Goal: Task Accomplishment & Management: Manage account settings

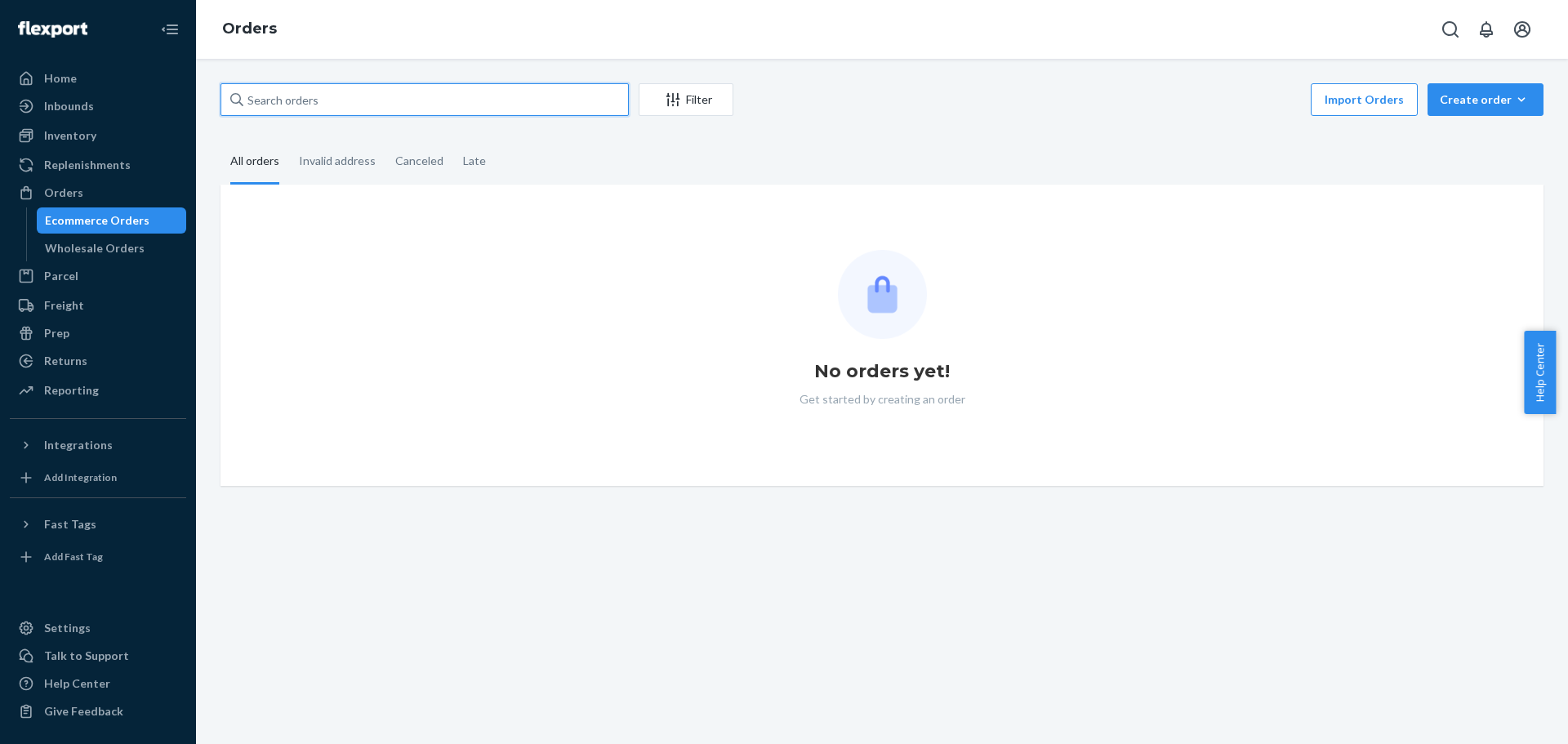
click at [376, 108] on input "text" at bounding box center [424, 100] width 408 height 33
paste input "111-3425327-1609003"
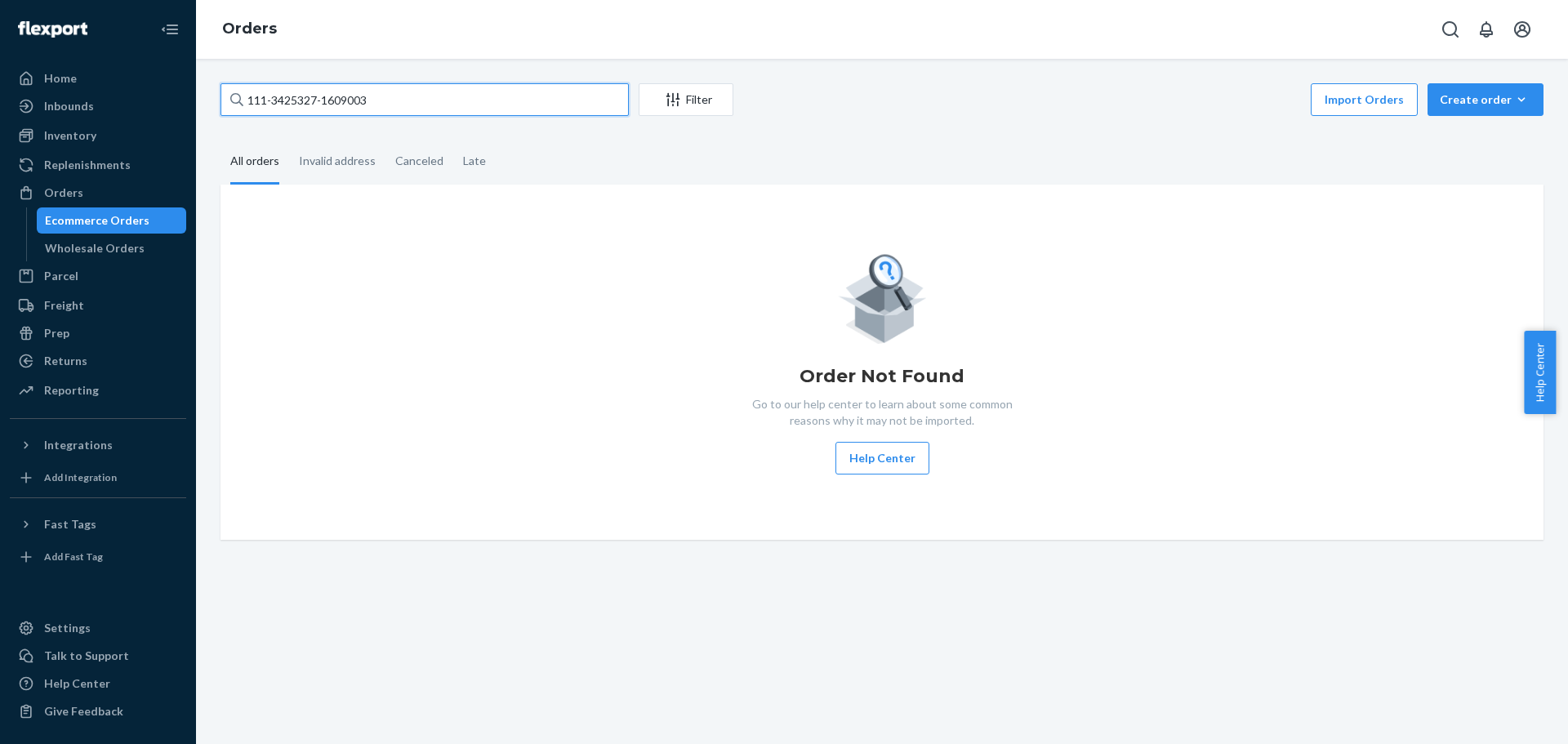
type input "111-3425327-1609003"
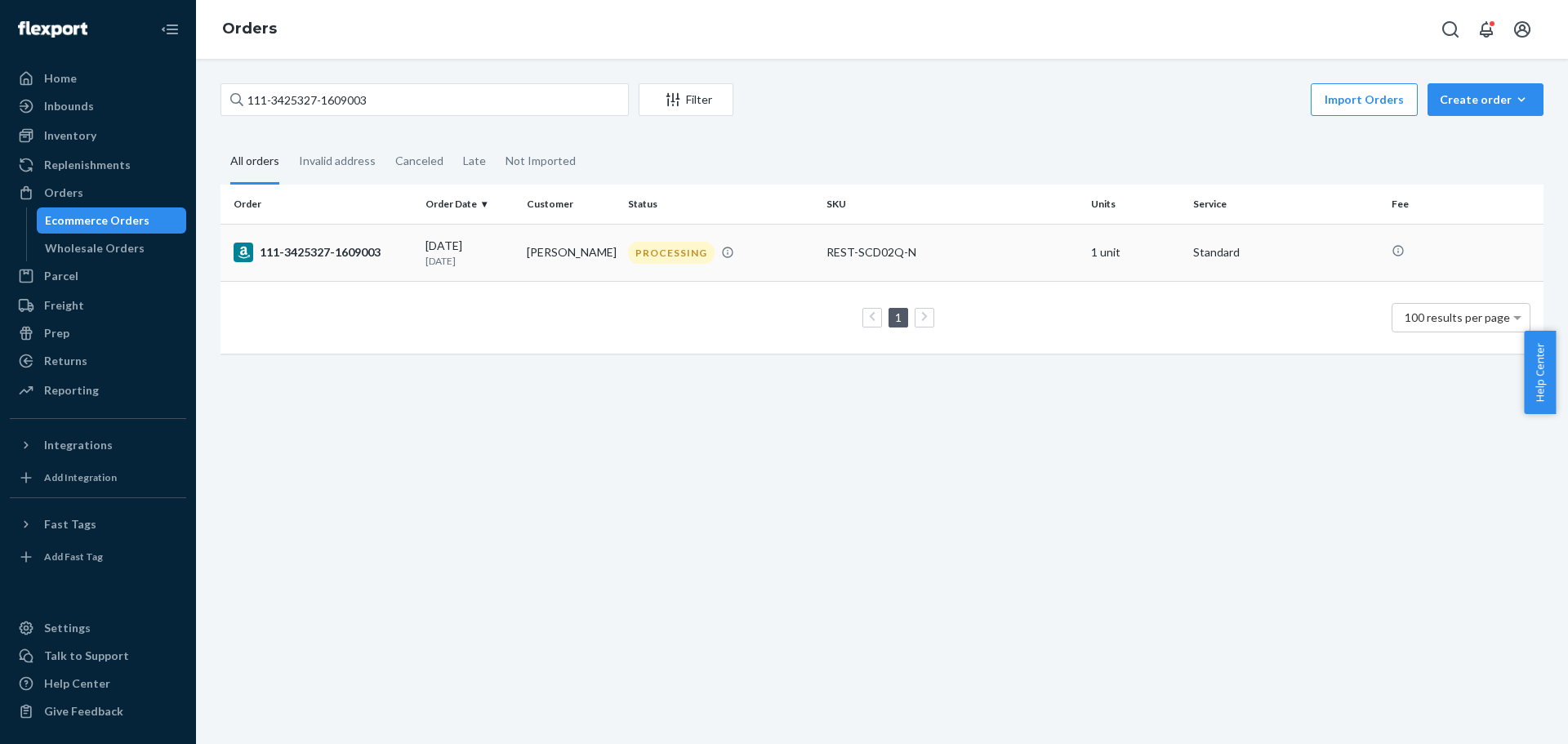
click at [370, 248] on div "111-3425327-1609003" at bounding box center [323, 251] width 179 height 19
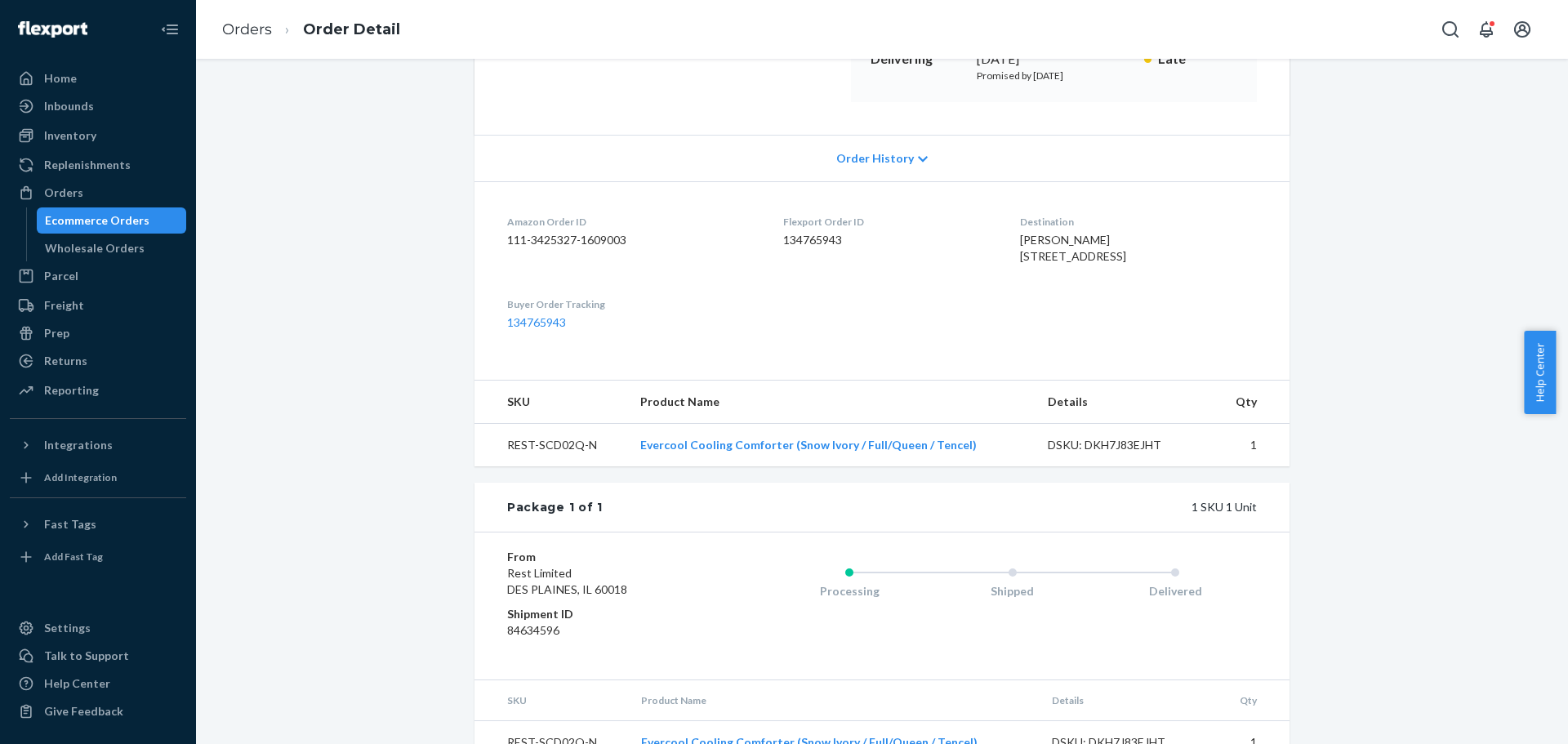
scroll to position [347, 0]
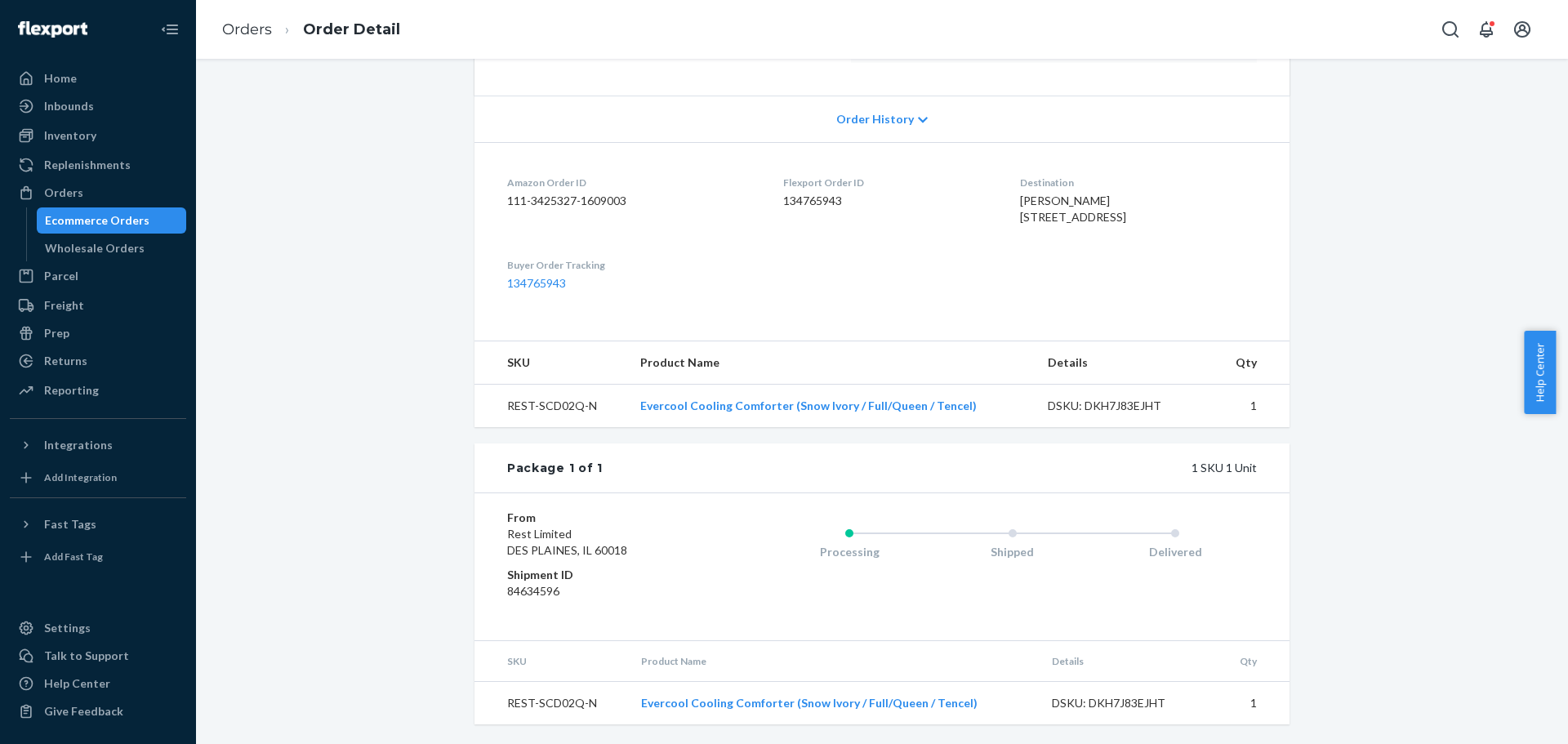
click at [547, 396] on td "REST-SCD02Q-N" at bounding box center [550, 405] width 153 height 43
click at [508, 405] on td "REST-SCD02Q-N" at bounding box center [550, 405] width 153 height 43
drag, startPoint x: 496, startPoint y: 401, endPoint x: 574, endPoint y: 405, distance: 78.1
click at [574, 405] on td "REST-SCD02Q-N" at bounding box center [550, 405] width 153 height 43
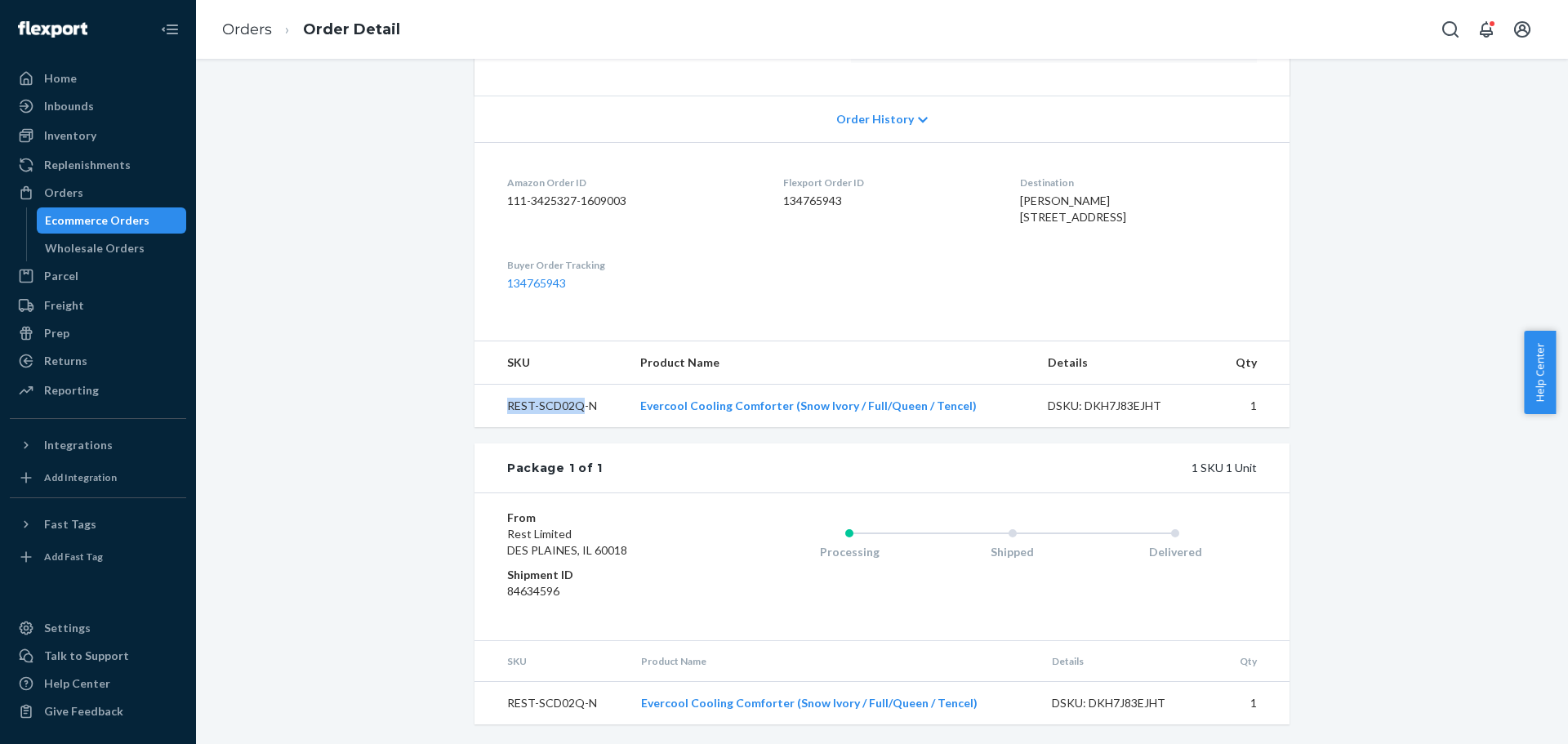
copy td "REST-SCD02Q"
click at [513, 416] on td "REST-SCD02Q-N" at bounding box center [550, 405] width 153 height 43
drag, startPoint x: 498, startPoint y: 407, endPoint x: 574, endPoint y: 402, distance: 76.2
click at [574, 402] on td "REST-SCD02Q-N" at bounding box center [550, 405] width 153 height 43
copy td "REST-SCD02Q"
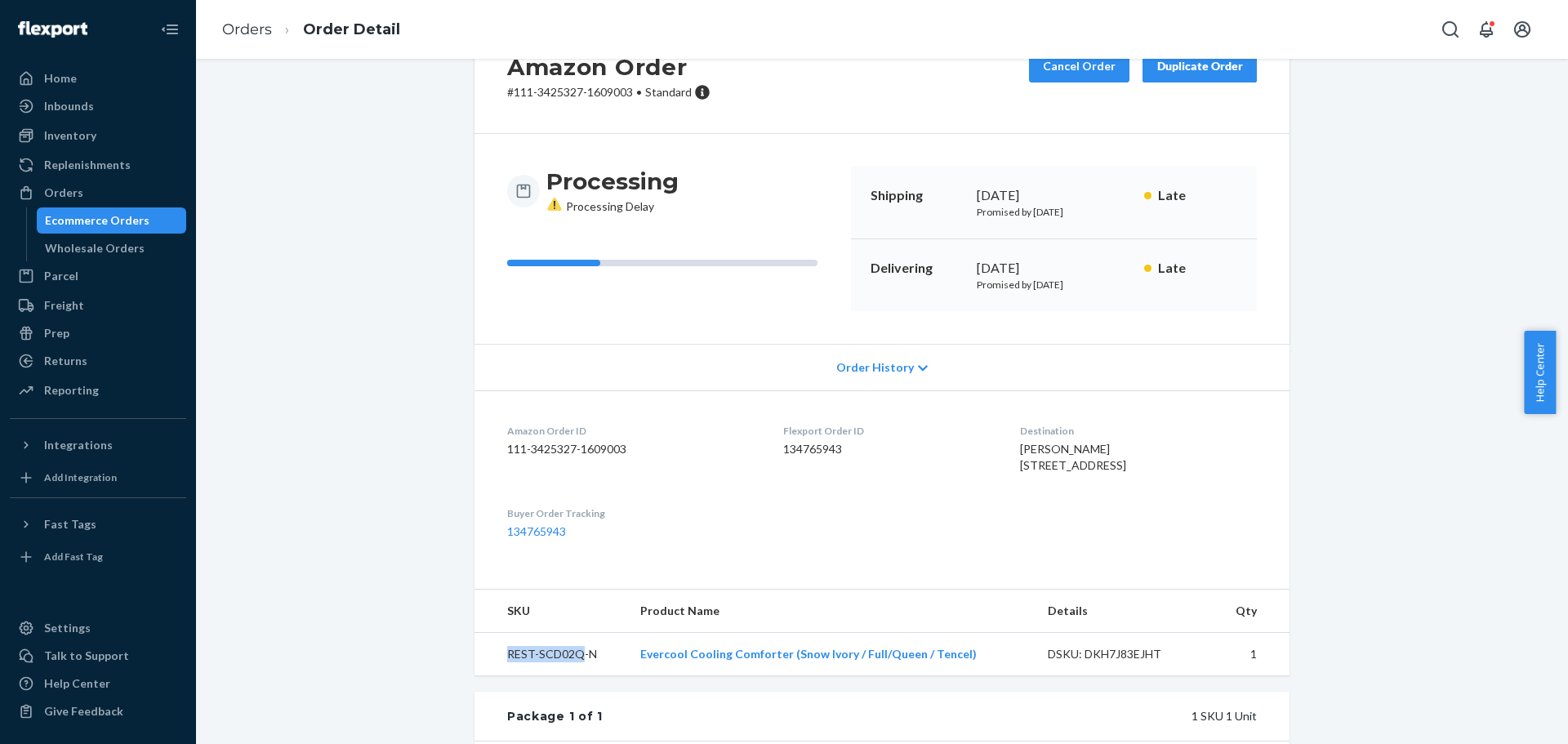
scroll to position [0, 0]
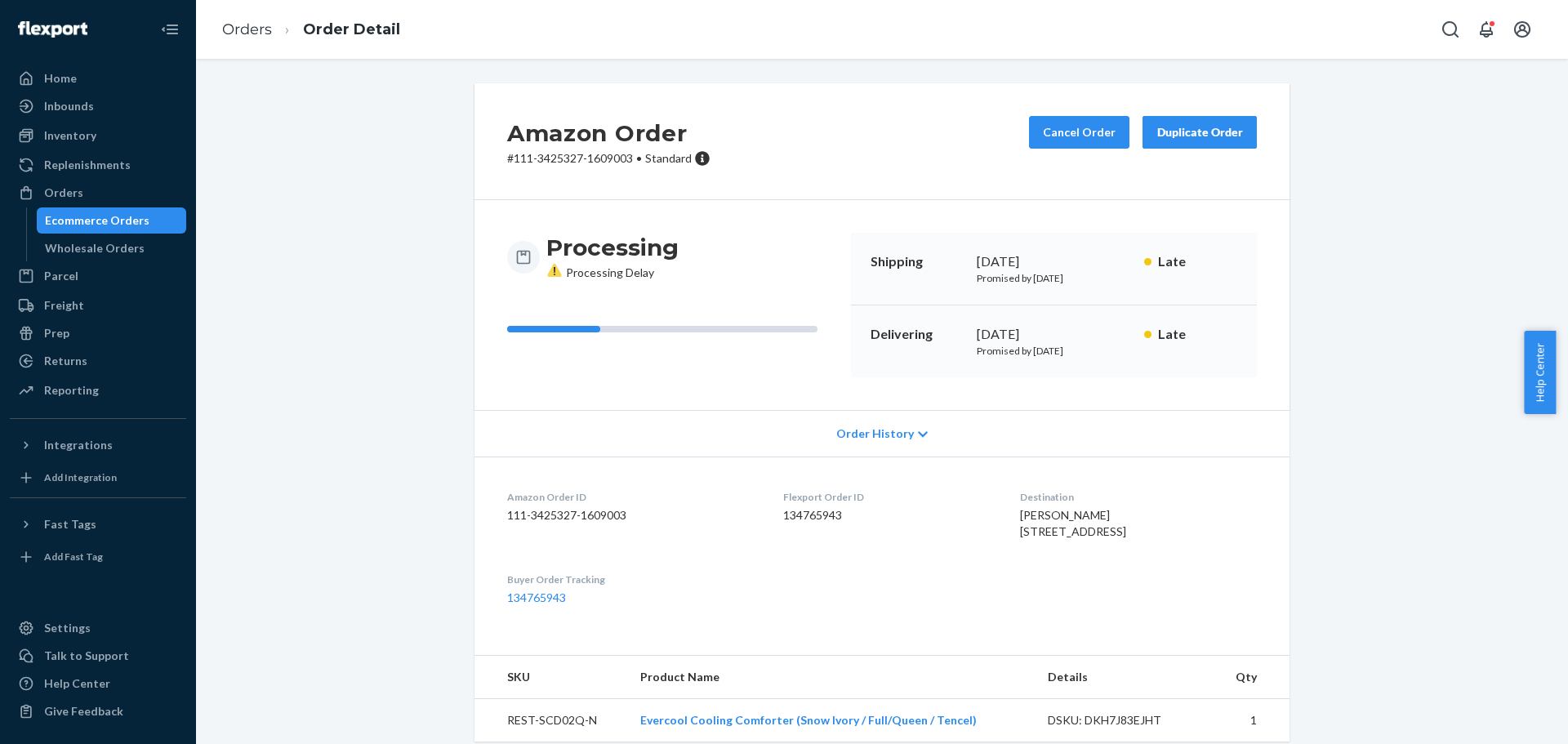
drag, startPoint x: 1376, startPoint y: 336, endPoint x: 1317, endPoint y: 372, distance: 69.1
click at [1375, 336] on div "Amazon Order # 111-3425327-1609003 • Standard Cancel Order Duplicate Order Proc…" at bounding box center [881, 571] width 1347 height 975
drag, startPoint x: 996, startPoint y: 519, endPoint x: 1160, endPoint y: 551, distance: 167.1
click at [1158, 549] on dl "Amazon Order ID 111-3425327-1609003 Flexport Order ID 134765943 Destination [PE…" at bounding box center [881, 548] width 815 height 183
copy span "[PERSON_NAME] [STREET_ADDRESS]"
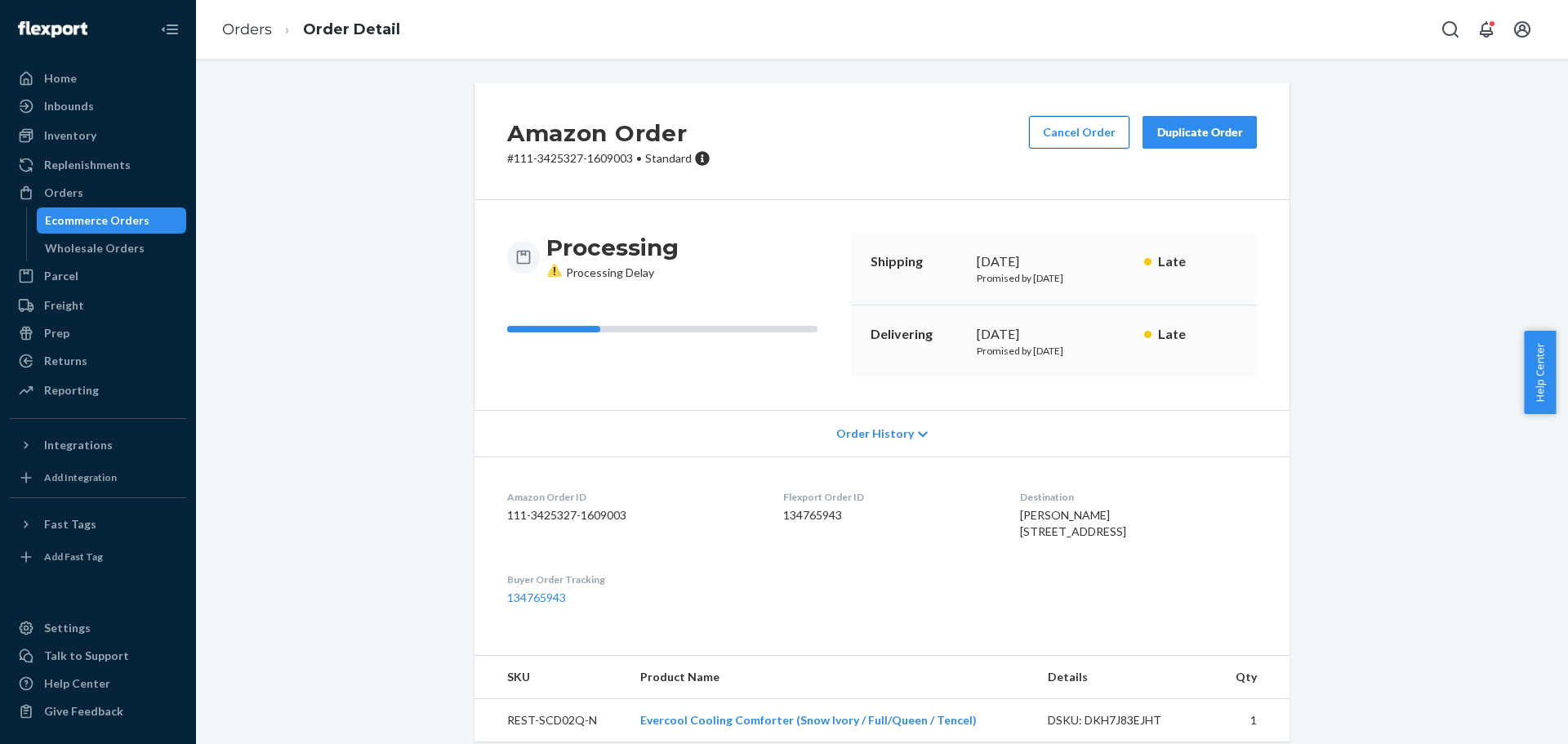
click at [1066, 133] on button "Cancel Order" at bounding box center [1079, 132] width 101 height 33
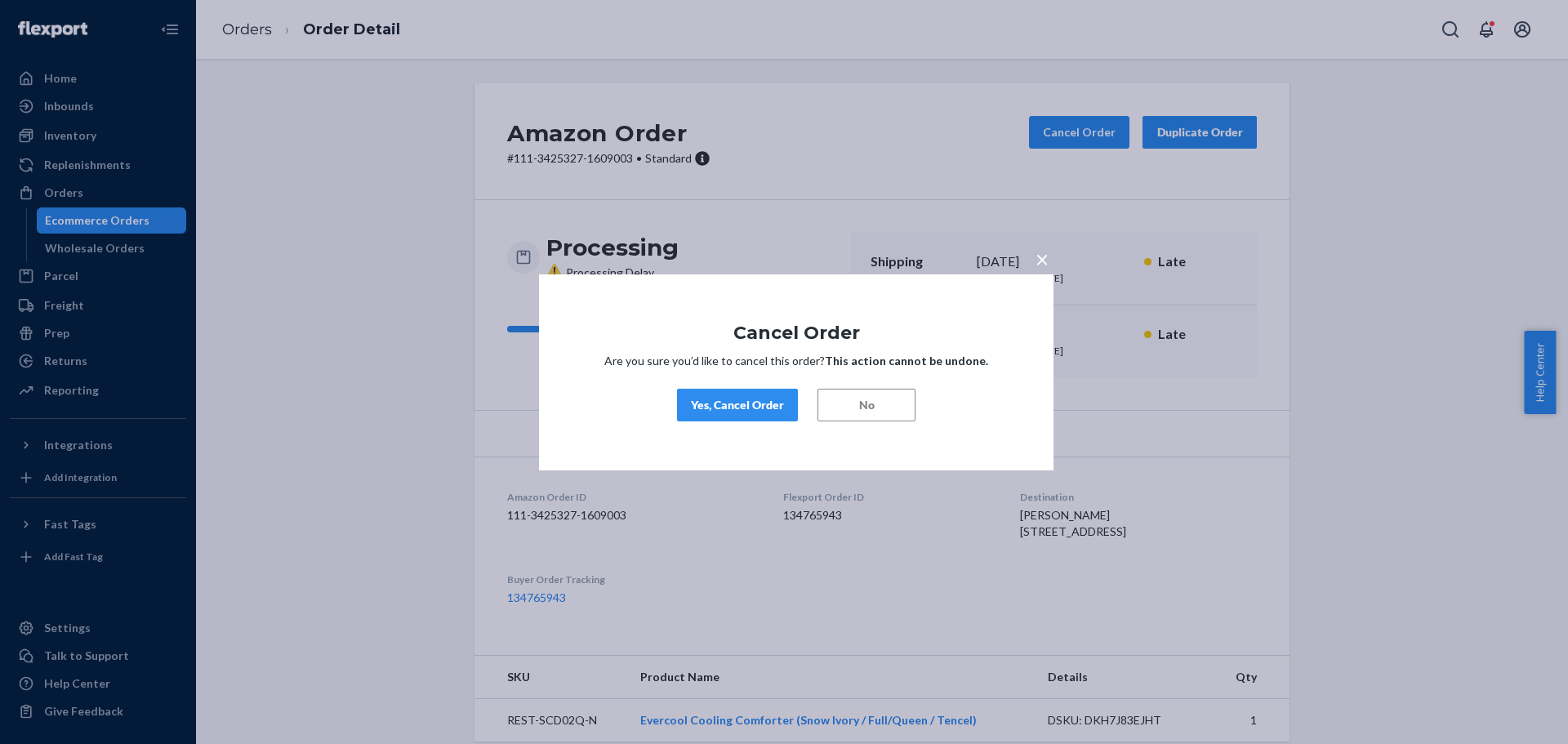
click at [751, 405] on div "Yes, Cancel Order" at bounding box center [737, 405] width 94 height 17
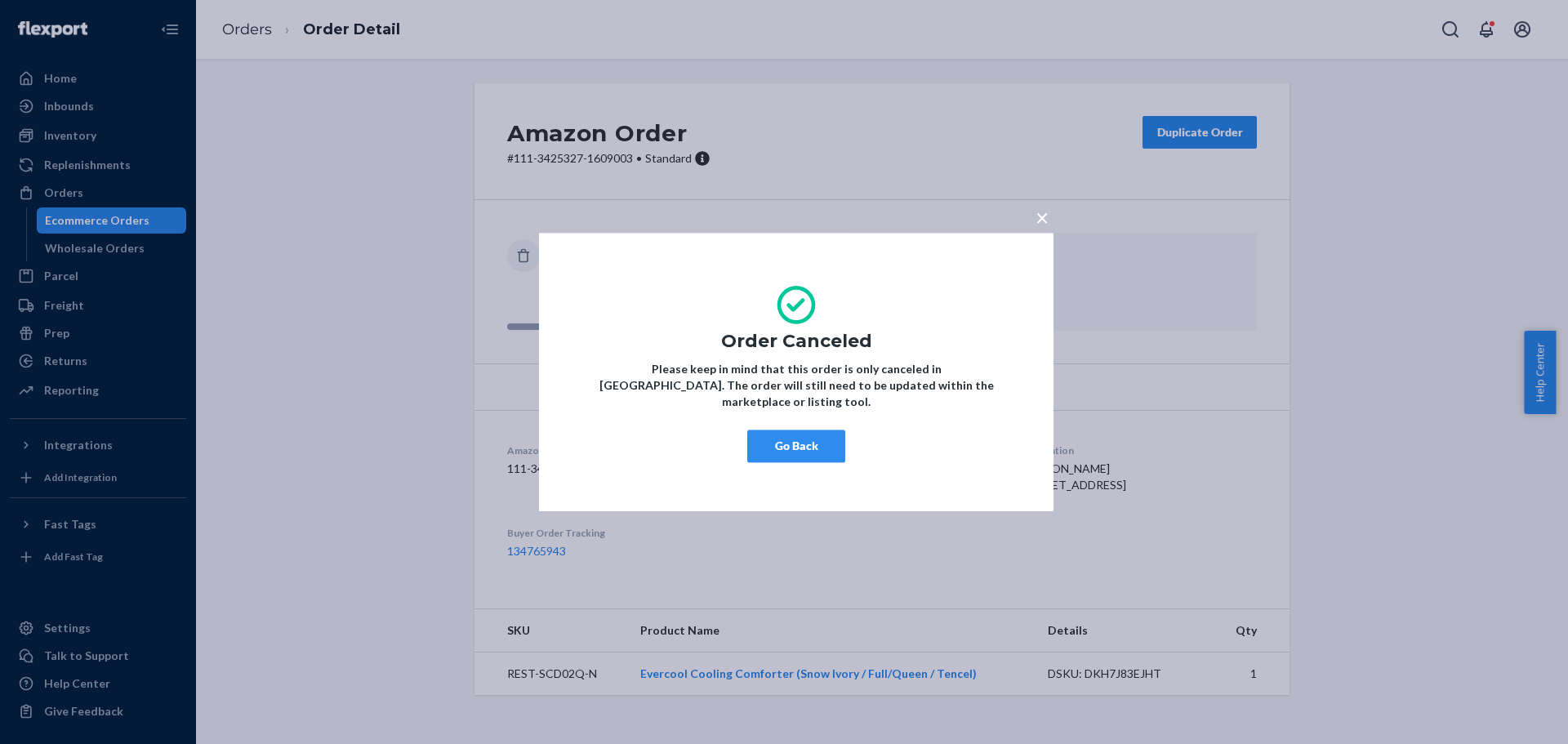
drag, startPoint x: 795, startPoint y: 439, endPoint x: 783, endPoint y: 435, distance: 12.6
click at [794, 439] on button "Go Back" at bounding box center [796, 446] width 98 height 33
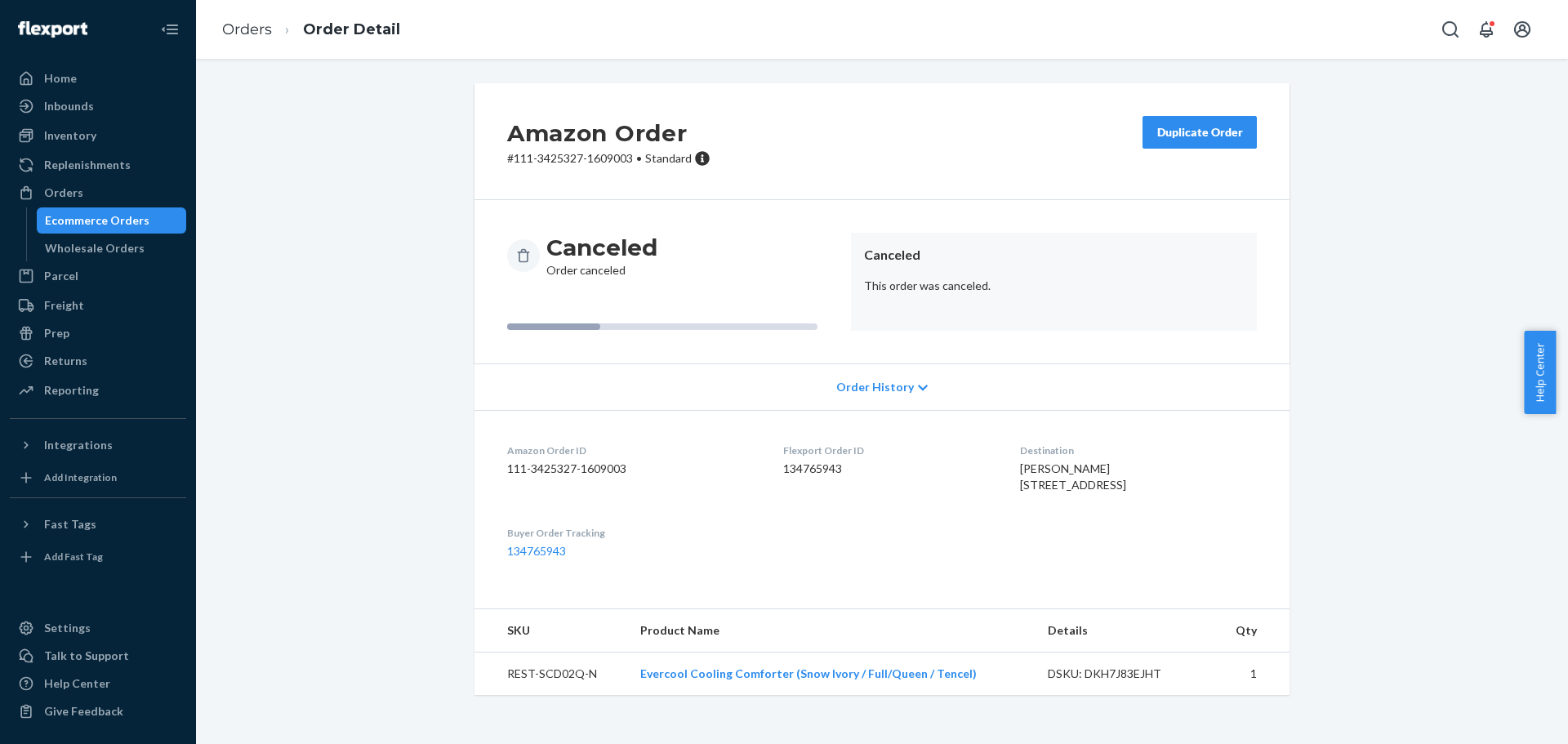
click at [354, 278] on div "Amazon Order # 111-3425327-1609003 • Standard Duplicate Order Canceled Order ca…" at bounding box center [881, 399] width 1347 height 631
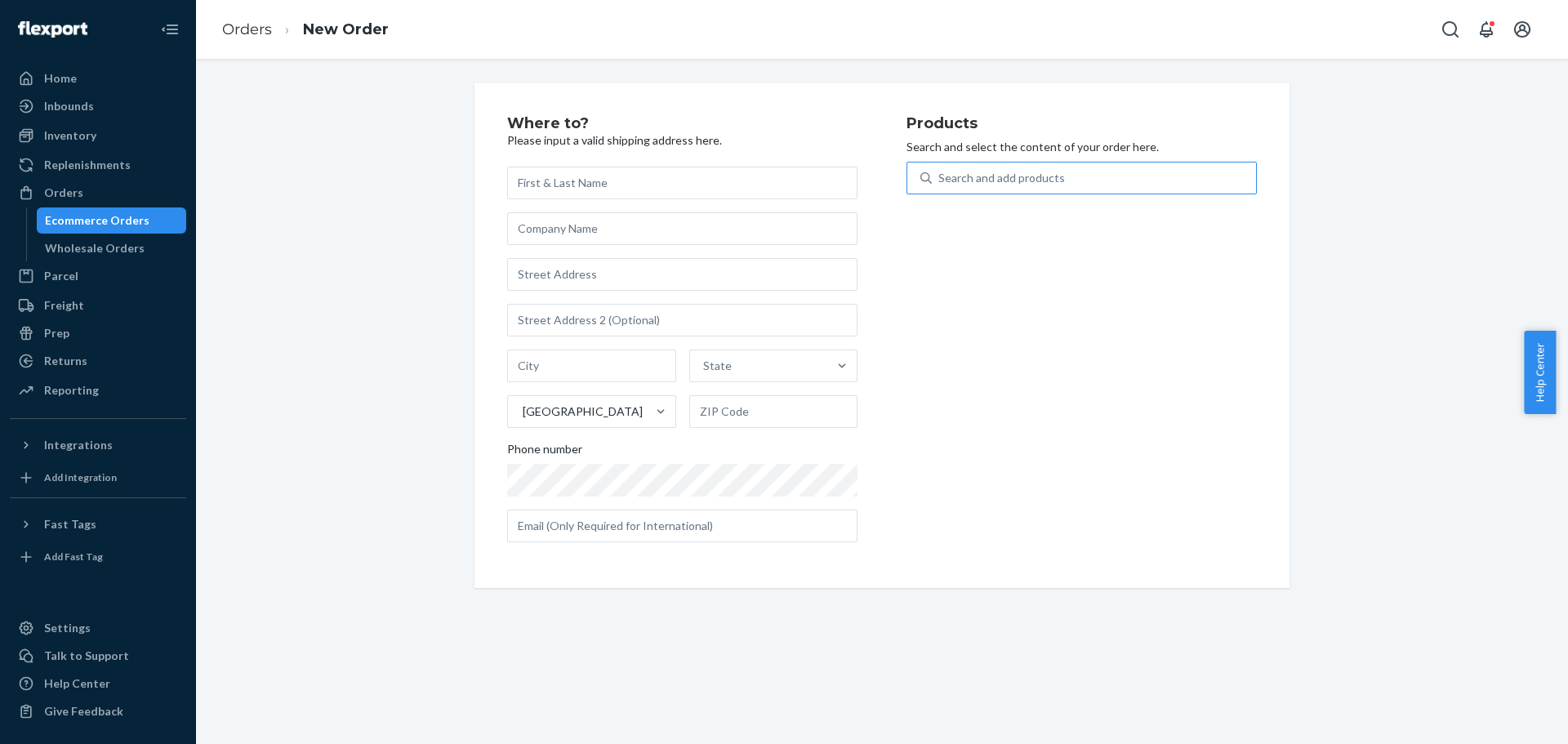
click at [1161, 172] on div "Search and add products" at bounding box center [1094, 178] width 325 height 29
click at [940, 172] on input "Search and add products" at bounding box center [939, 178] width 2 height 17
paste input "REST-SCD02Q"
type input "REST-SCD02Q"
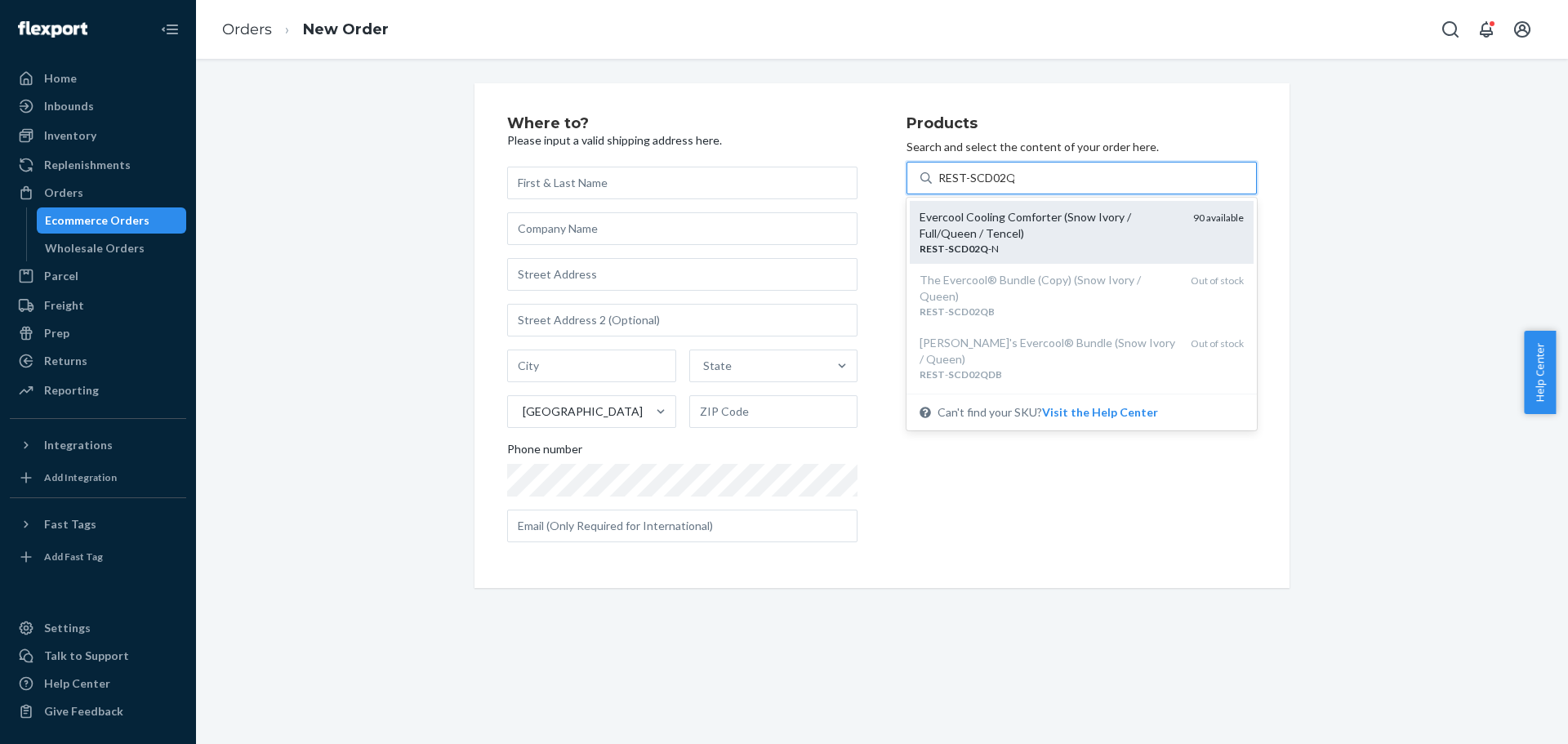
click at [1141, 213] on div "Evercool Cooling Comforter (Snow Ivory / Full/Queen / Tencel)" at bounding box center [1050, 226] width 260 height 33
click at [1014, 186] on input "REST-SCD02Q" at bounding box center [976, 178] width 76 height 17
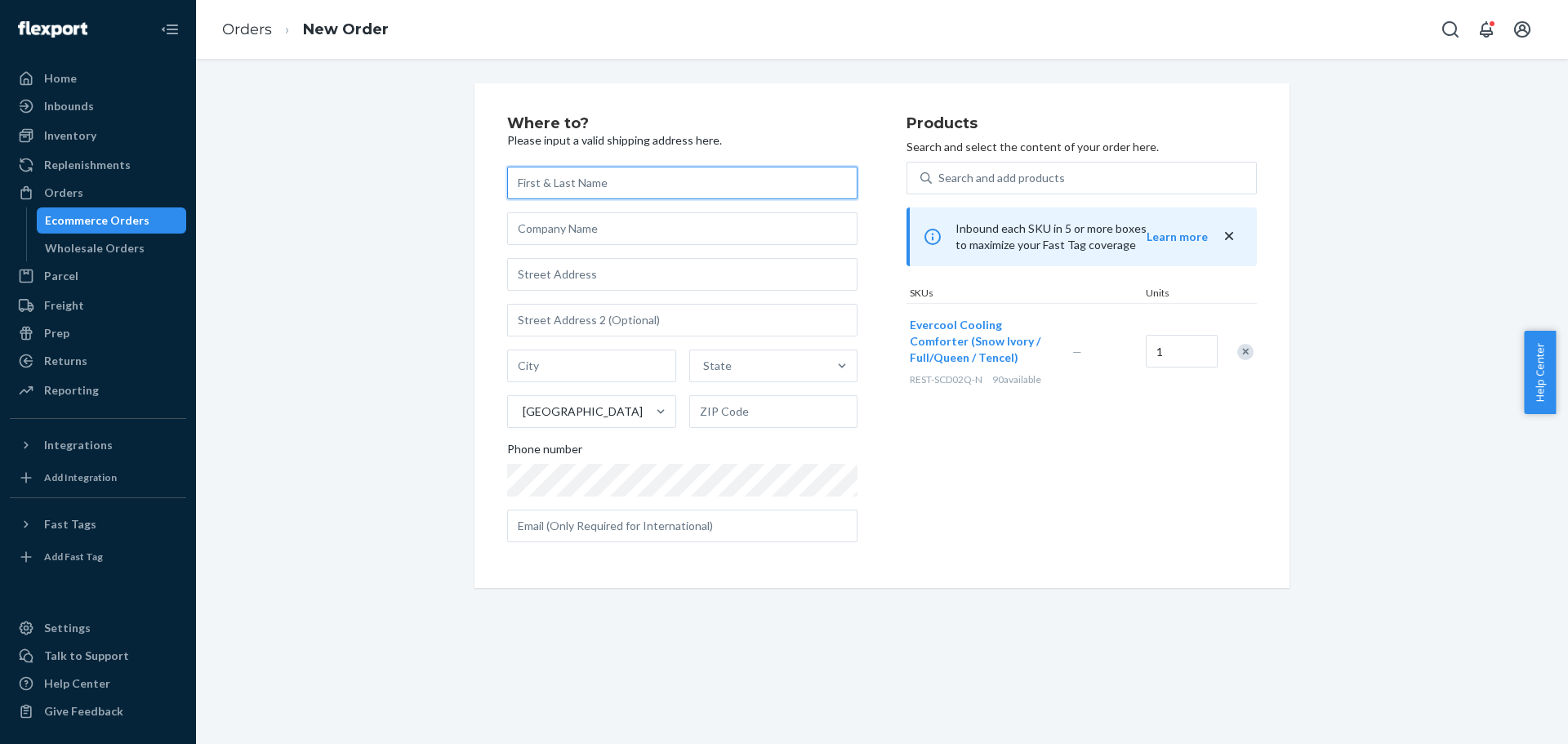
click at [582, 187] on input "text" at bounding box center [682, 183] width 350 height 33
paste input "Laura Baron 31016 Broad Beach Rd Malibu, CA 90265-2665"
type input "[PERSON_NAME]"
paste input "31016 Broad Beach Rd Malibu, CA 90265-2665"
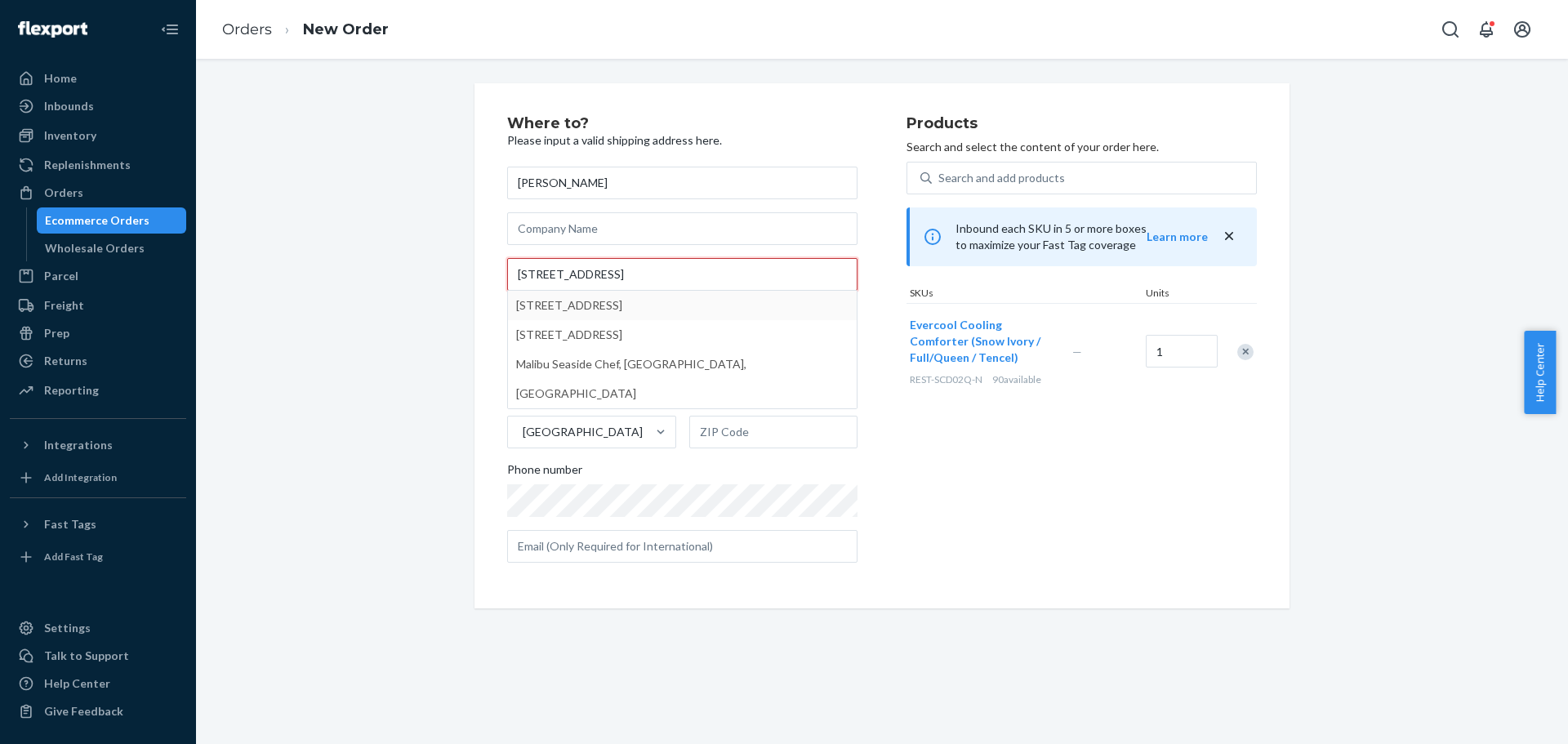
type input "31016 Broad Beach Rd Malibu, CA 90265-2665"
type input "Malibu"
type input "90265"
type input "31016 Broad Beach Rd"
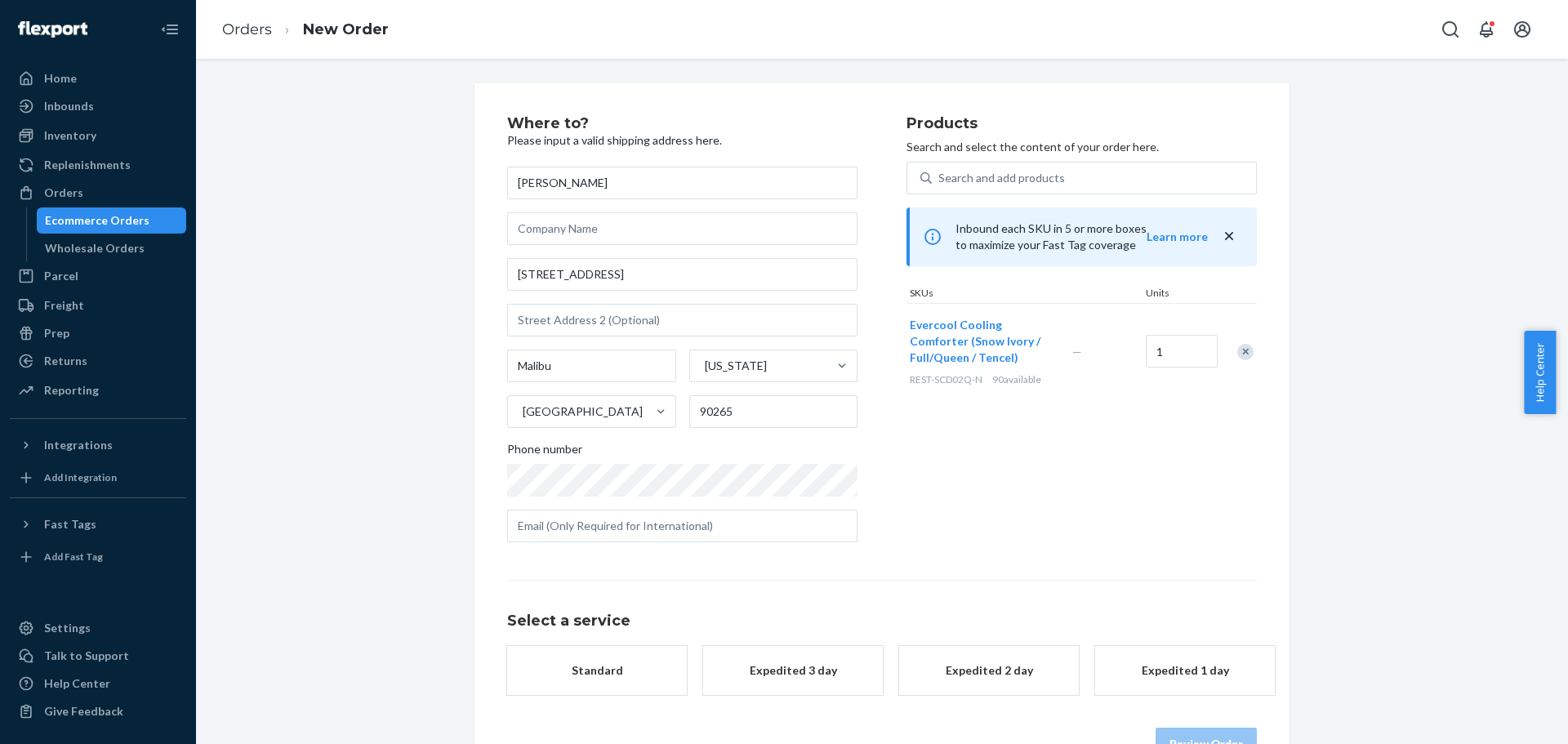
click at [364, 261] on div "Where to? Please input a valid shipping address here. Laura Baron 31016 Broad B…" at bounding box center [881, 439] width 1347 height 710
click at [1398, 241] on div "Where to? Please input a valid shipping address here. Laura Baron 31016 Broad B…" at bounding box center [881, 454] width 1347 height 742
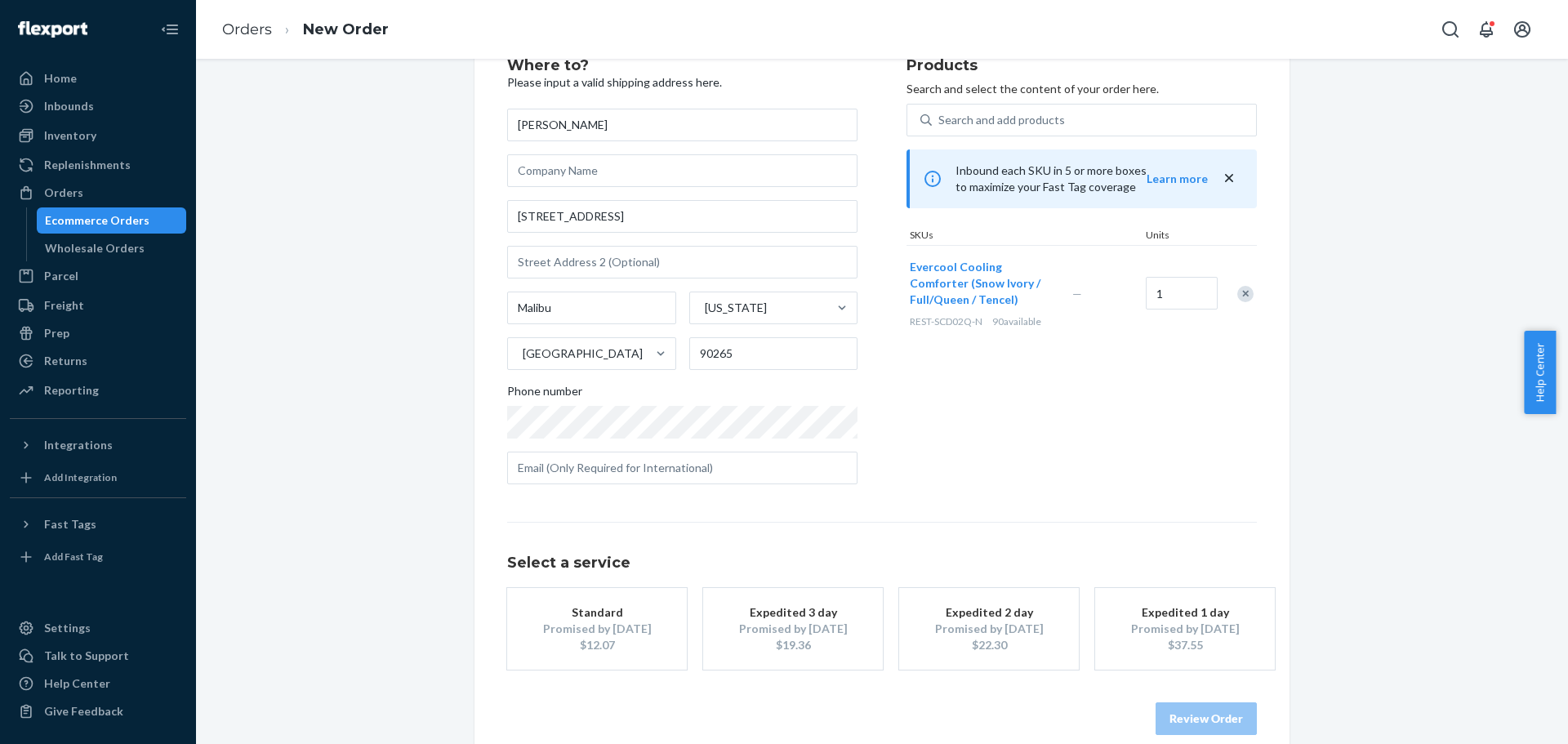
scroll to position [82, 0]
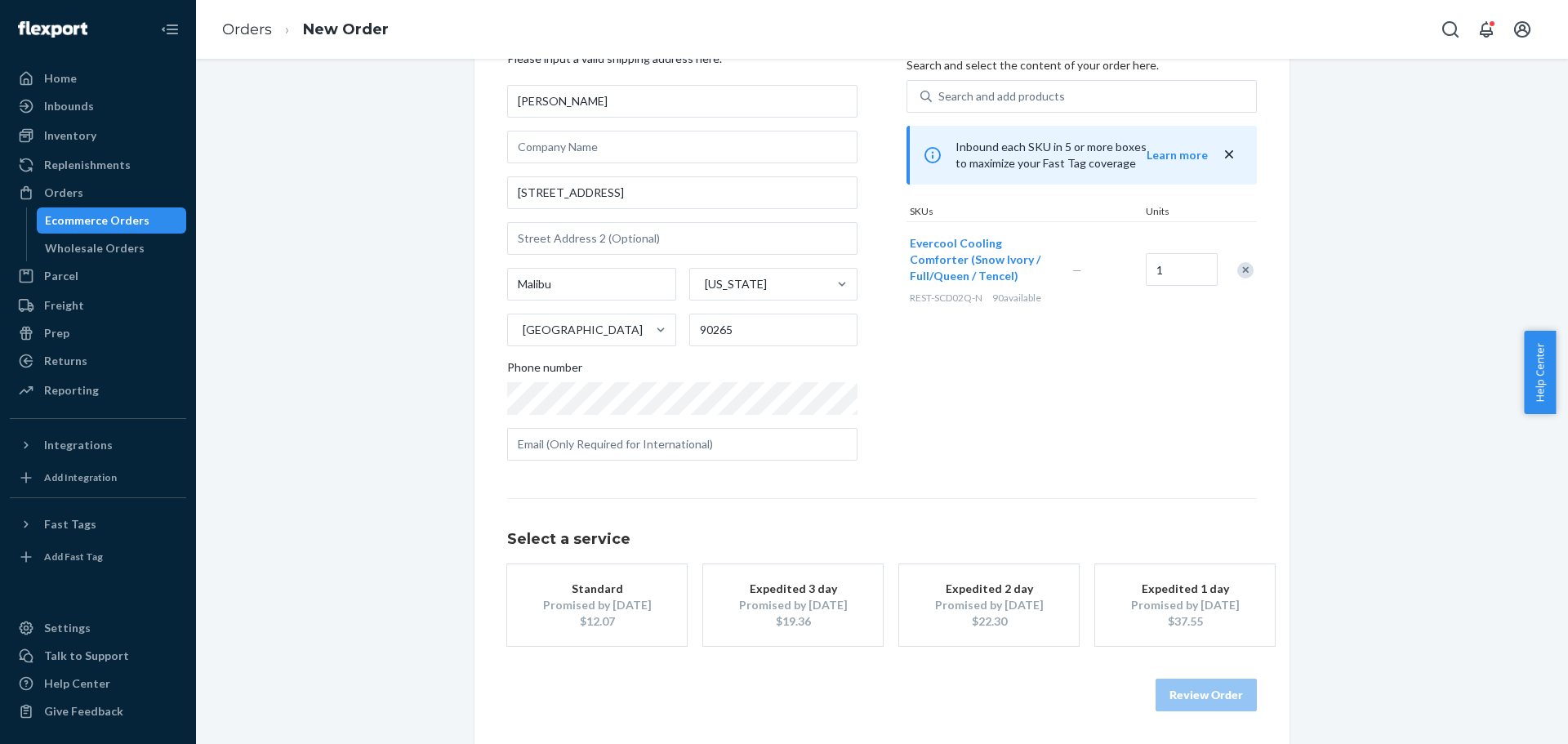
click at [810, 602] on div "Promised by Aug 26, 2025" at bounding box center [792, 605] width 130 height 17
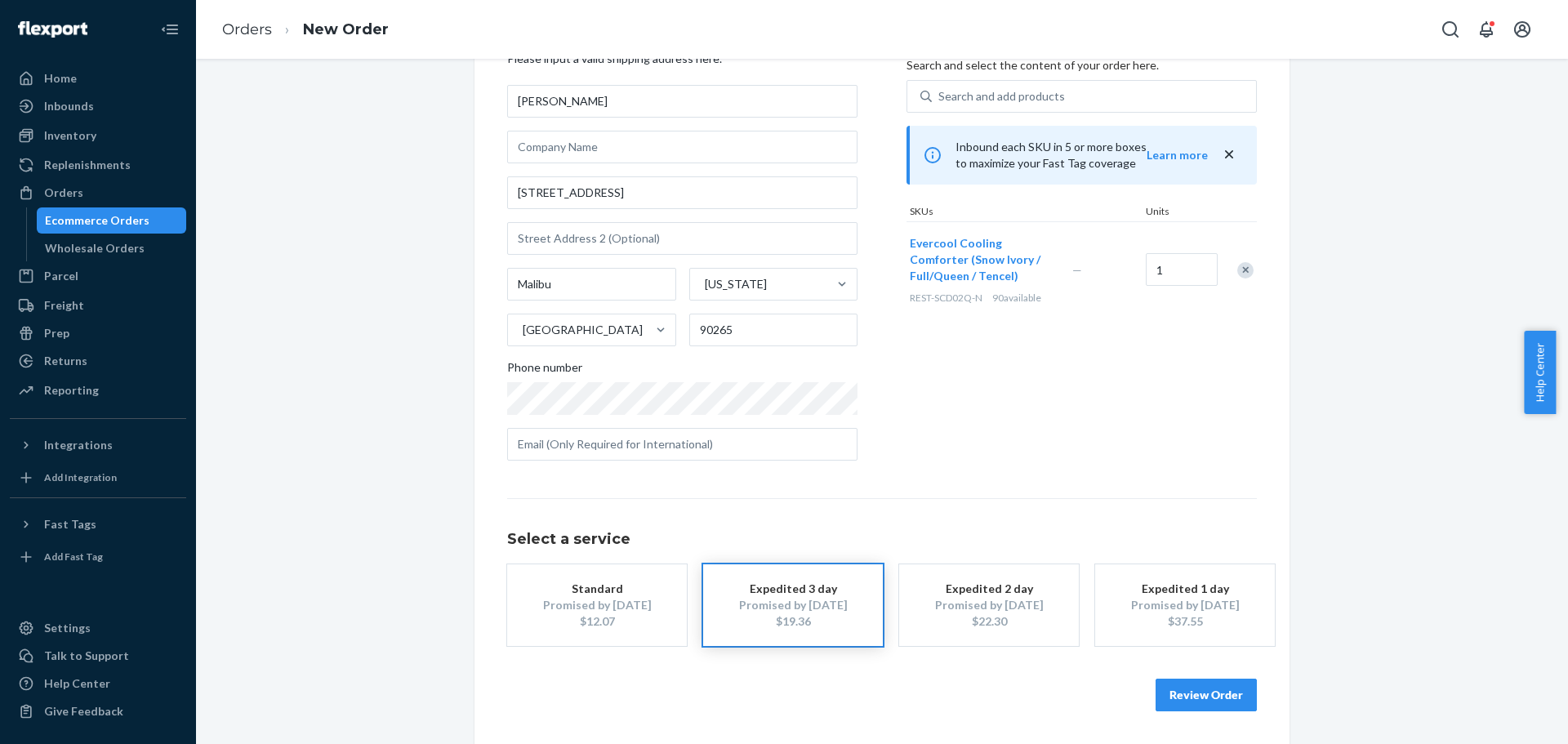
click at [1380, 377] on div "Where to? Please input a valid shipping address here. Laura Baron 31016 Broad B…" at bounding box center [881, 372] width 1347 height 742
click at [999, 614] on div "$22.30" at bounding box center [988, 622] width 130 height 17
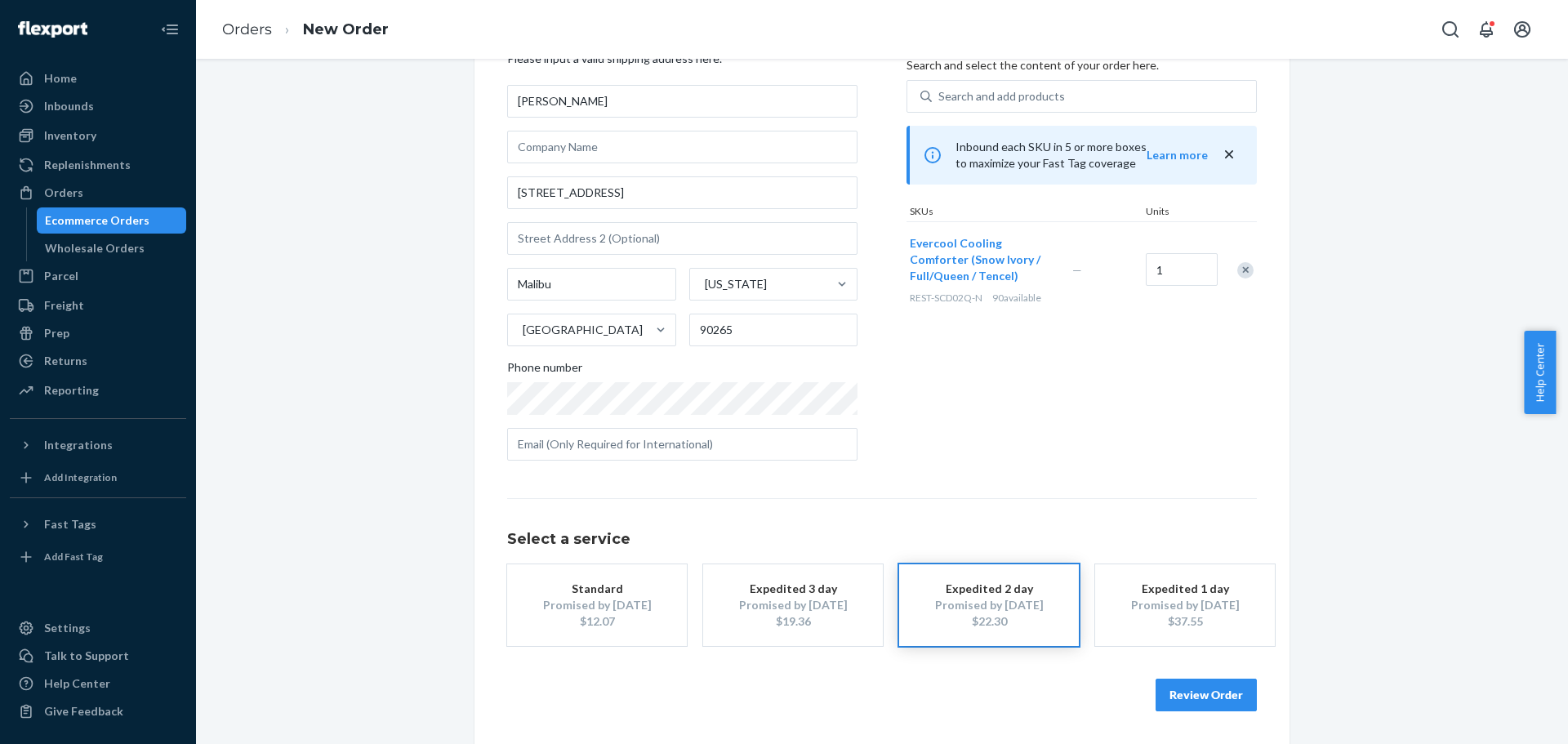
click at [1197, 697] on button "Review Order" at bounding box center [1206, 695] width 101 height 33
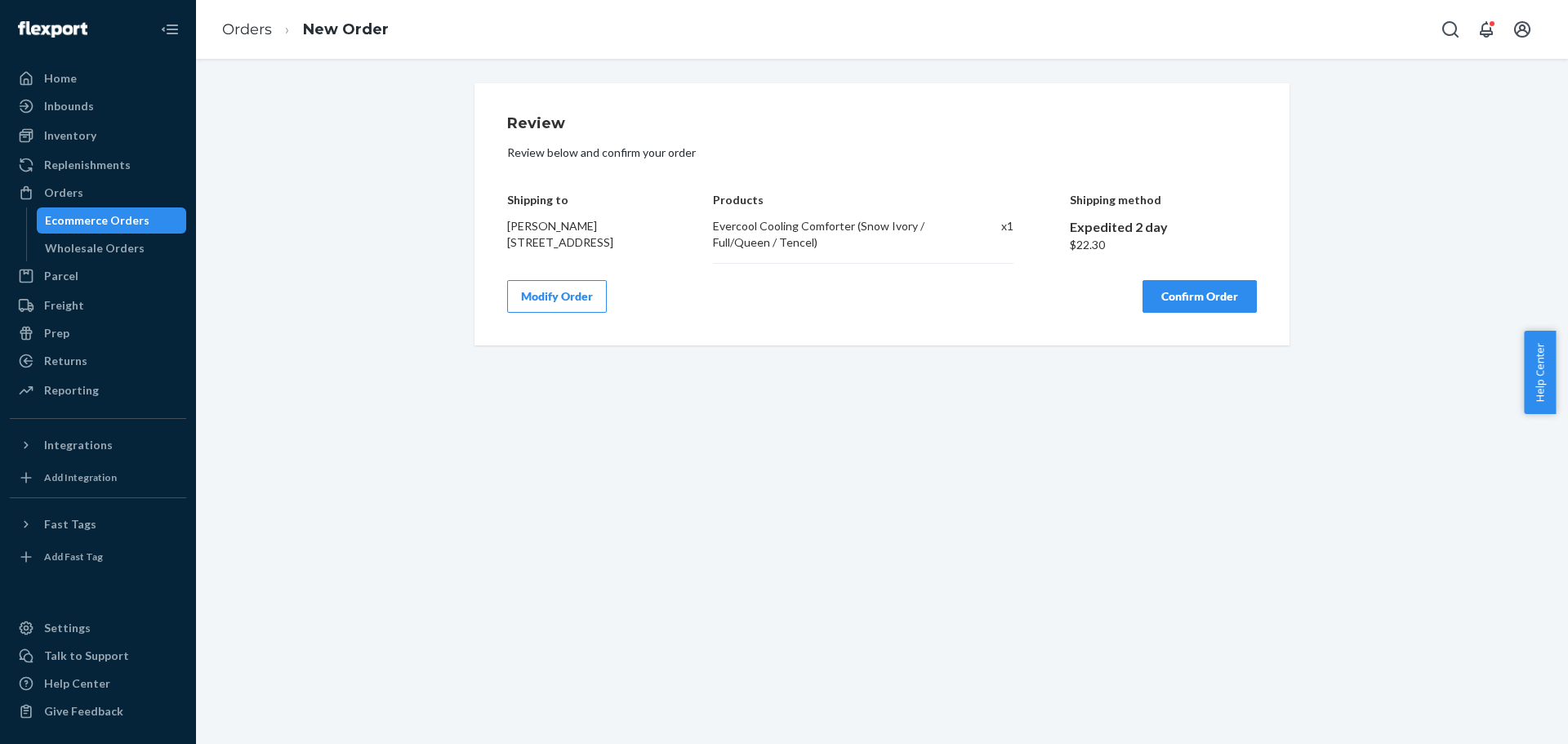
scroll to position [0, 0]
click at [1190, 300] on button "Confirm Order" at bounding box center [1199, 296] width 115 height 33
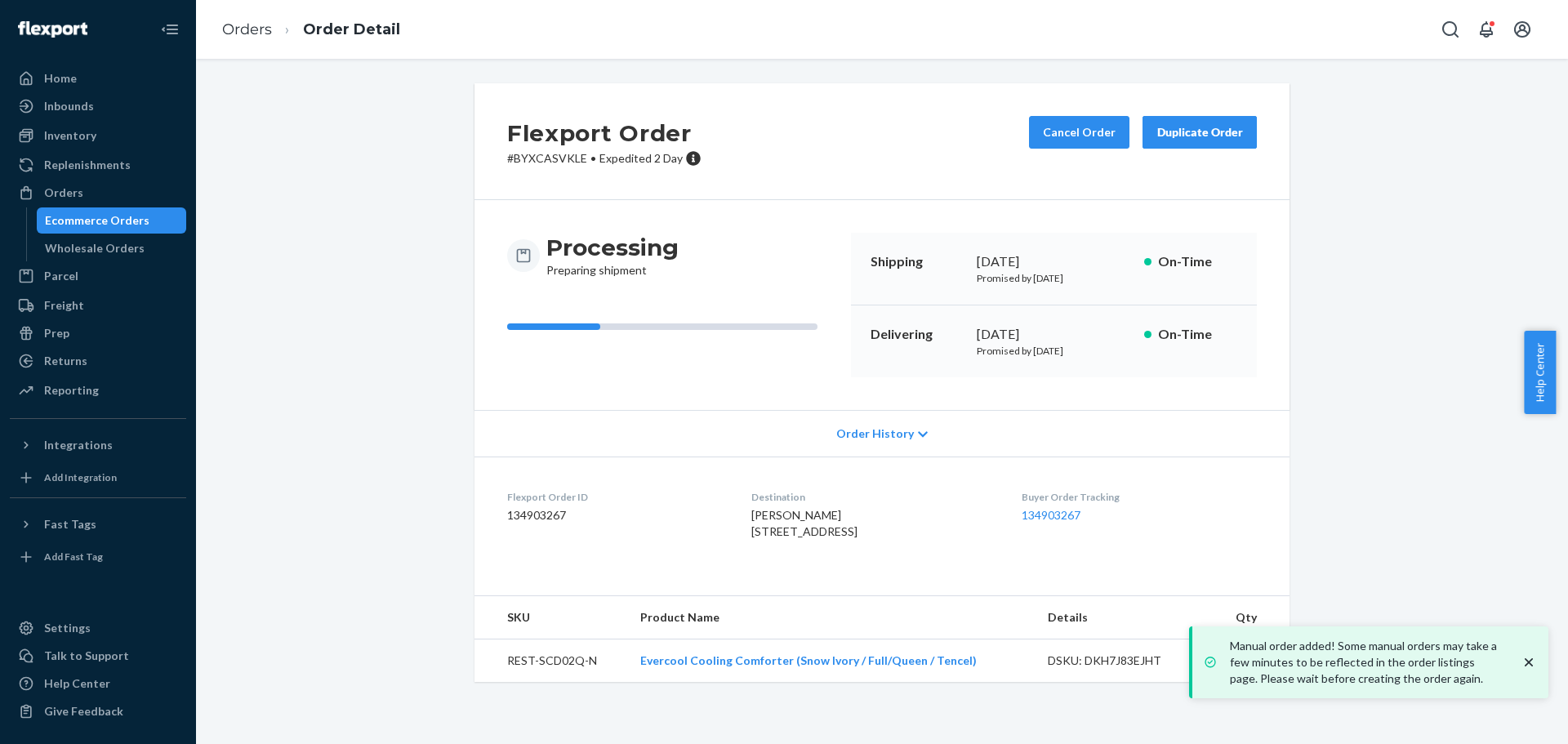
click at [1355, 317] on div "Flexport Order # BYXCASVKLE • Expedited 2 Day Cancel Order Duplicate Order Proc…" at bounding box center [881, 393] width 1347 height 618
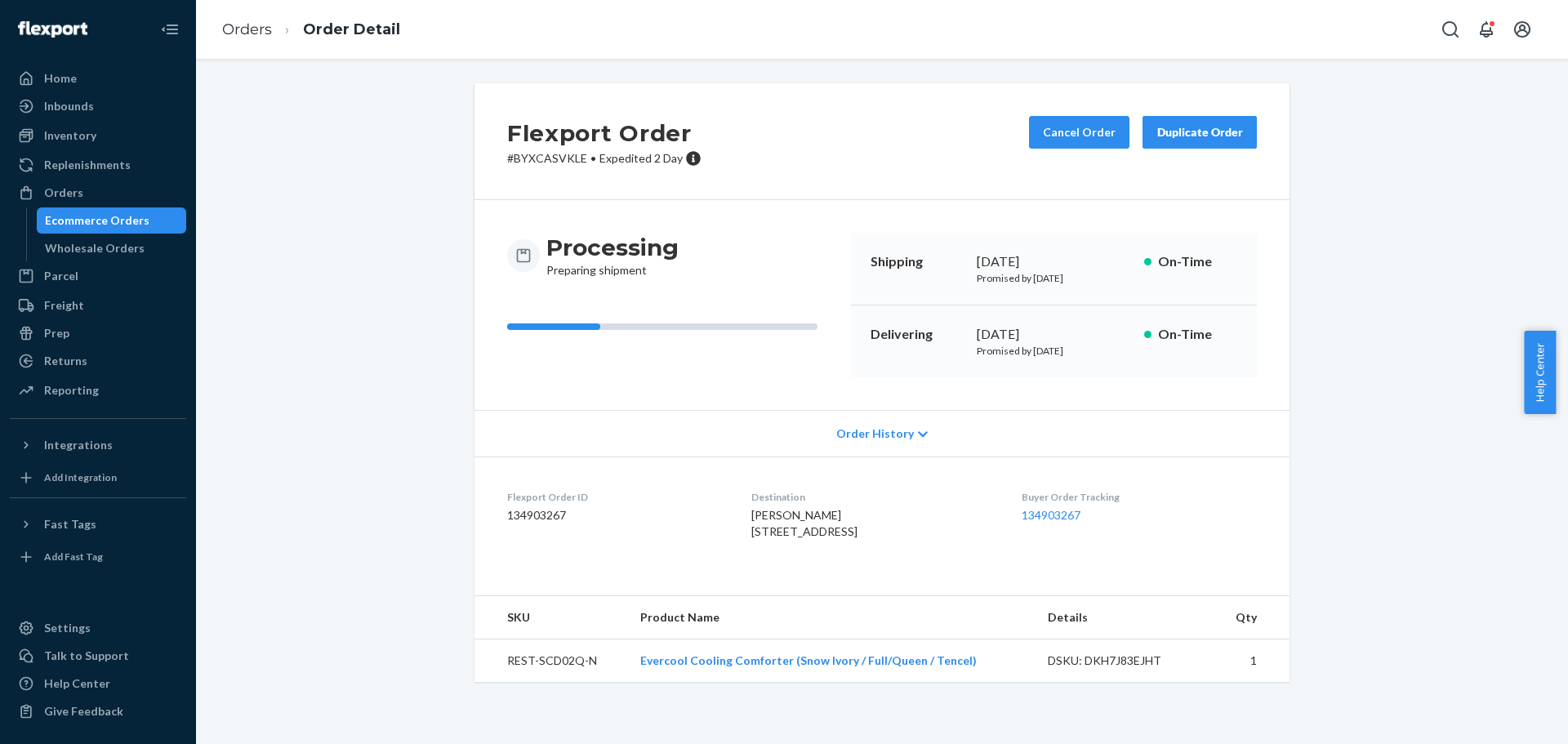
drag, startPoint x: 1353, startPoint y: 245, endPoint x: 781, endPoint y: 175, distance: 576.3
click at [1349, 245] on div "Flexport Order # BYXCASVKLE • Expedited 2 Day Cancel Order Duplicate Order Proc…" at bounding box center [881, 393] width 1347 height 618
